Goal: Find specific page/section

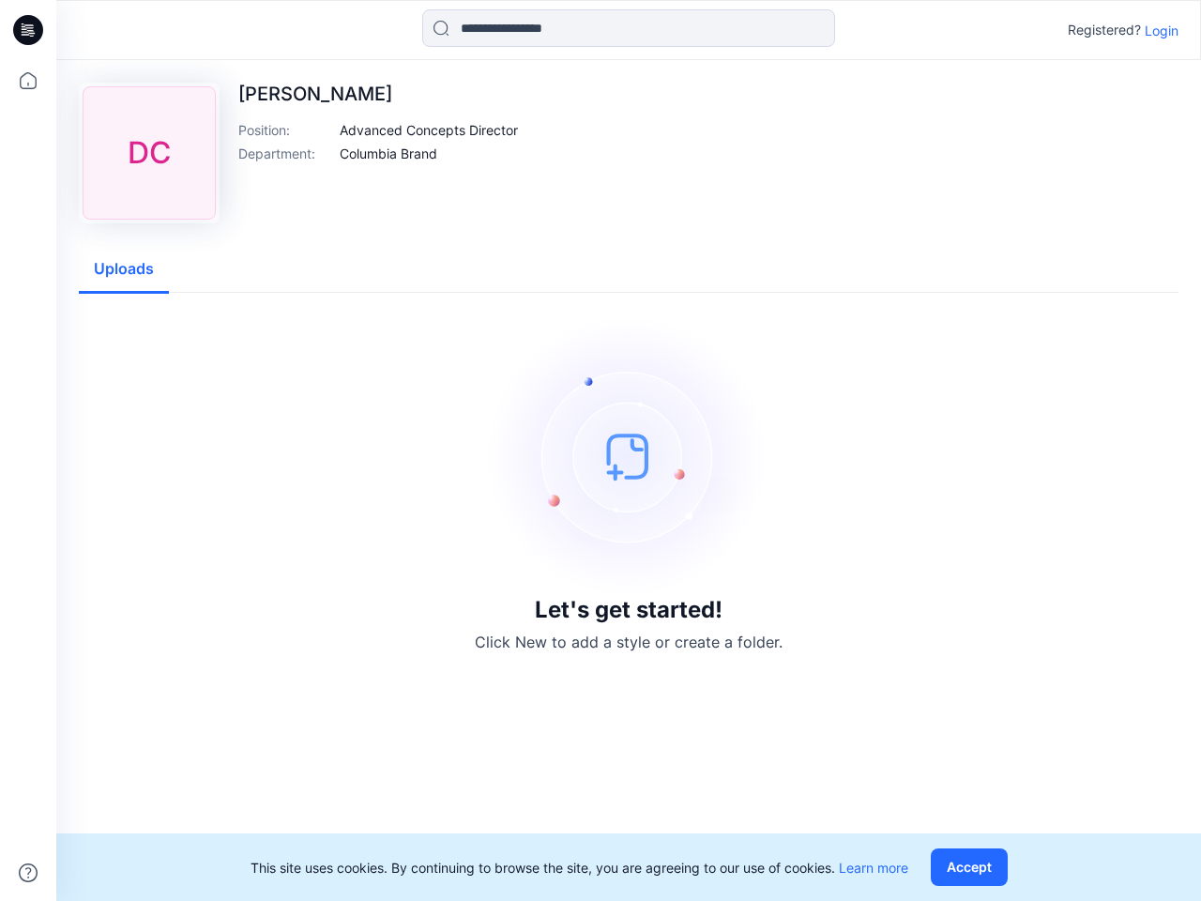
click at [601, 450] on img at bounding box center [629, 456] width 282 height 282
click at [29, 30] on icon at bounding box center [31, 30] width 8 height 1
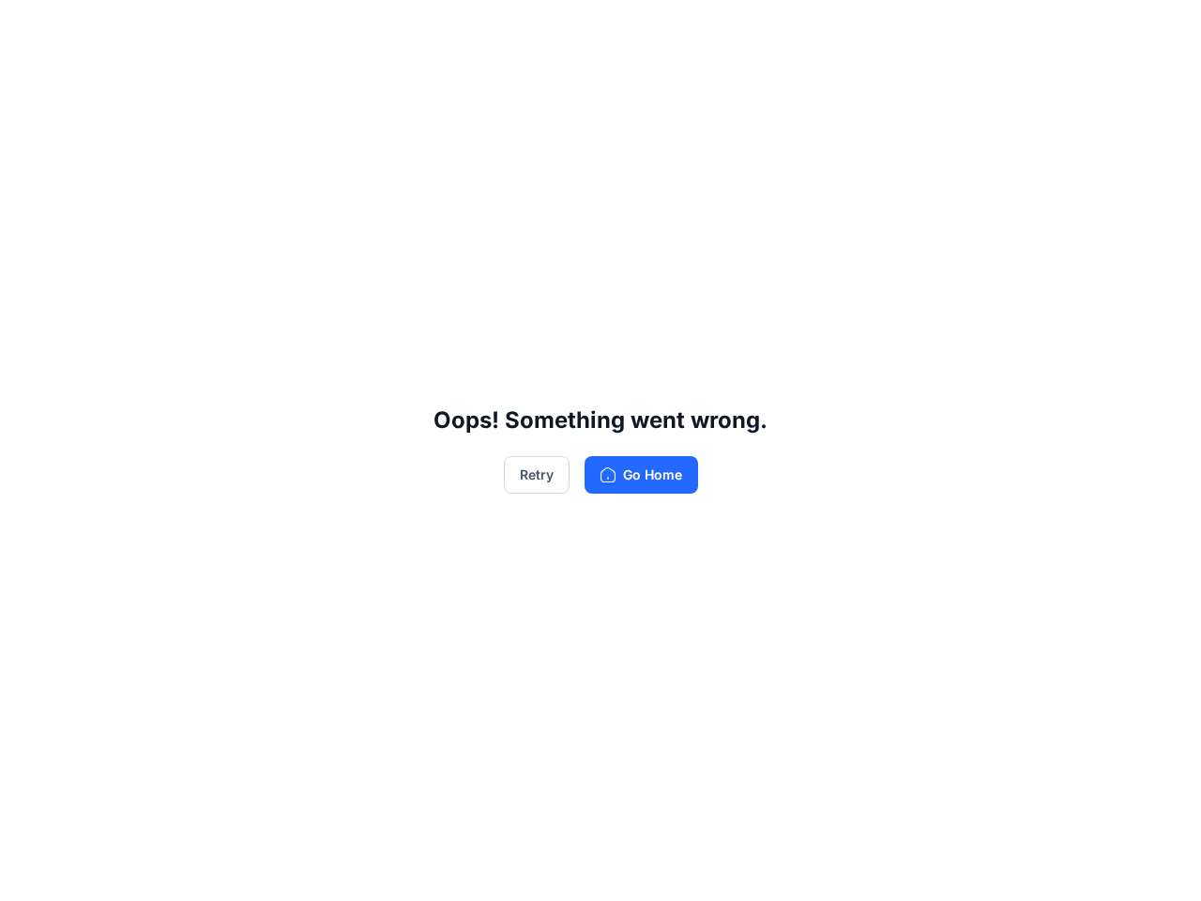
click at [28, 873] on div "Oops! Something went wrong. Retry Go Home" at bounding box center [600, 450] width 1201 height 901
click at [629, 28] on div "Oops! Something went wrong. Retry Go Home" at bounding box center [600, 450] width 1201 height 901
click at [1162, 30] on div "Oops! Something went wrong. Retry Go Home" at bounding box center [600, 450] width 1201 height 901
click at [429, 130] on div "Oops! Something went wrong. Retry Go Home" at bounding box center [600, 450] width 1201 height 901
click at [389, 153] on div "Oops! Something went wrong. Retry Go Home" at bounding box center [600, 450] width 1201 height 901
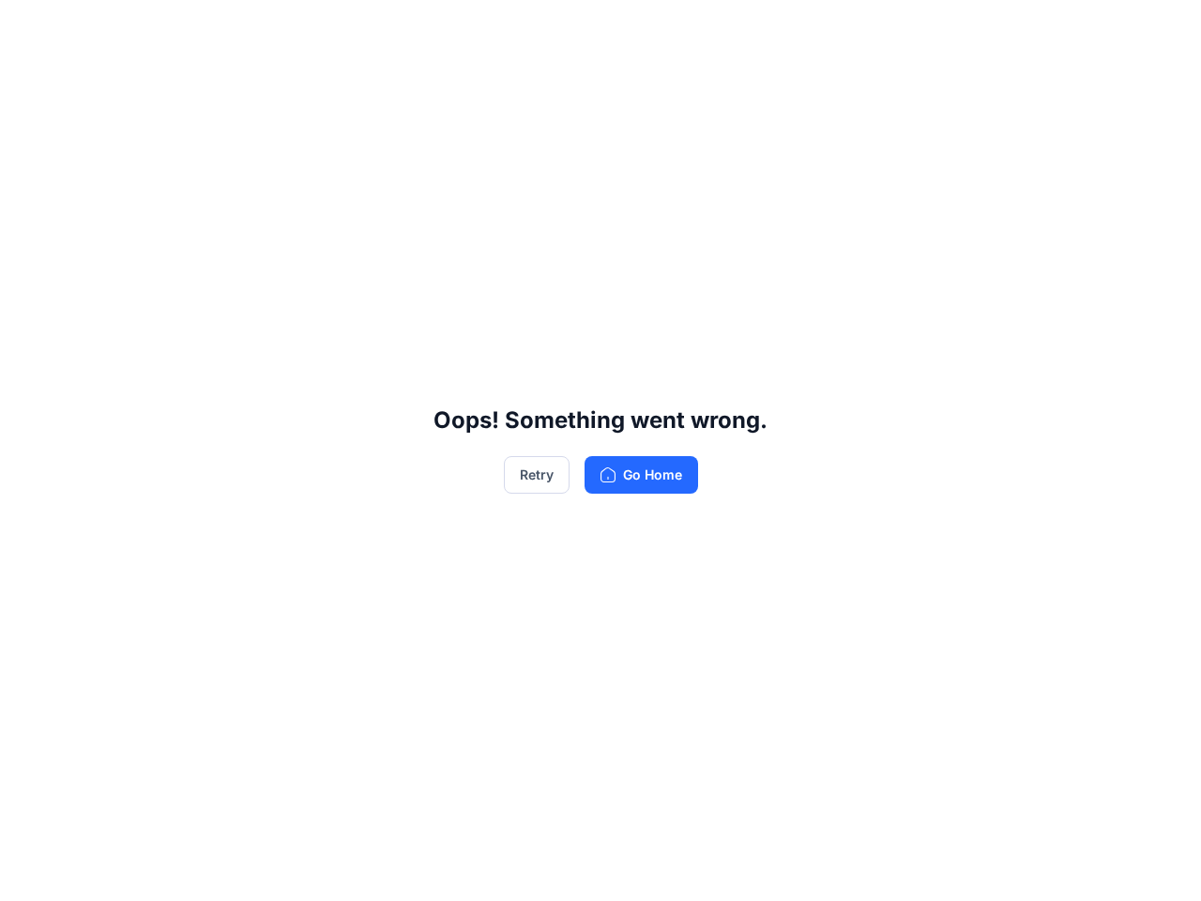
click at [124, 269] on div "Oops! Something went wrong. Retry Go Home" at bounding box center [600, 450] width 1201 height 901
click at [973, 867] on div "Oops! Something went wrong. Retry Go Home" at bounding box center [600, 450] width 1201 height 901
